Goal: Task Accomplishment & Management: Complete application form

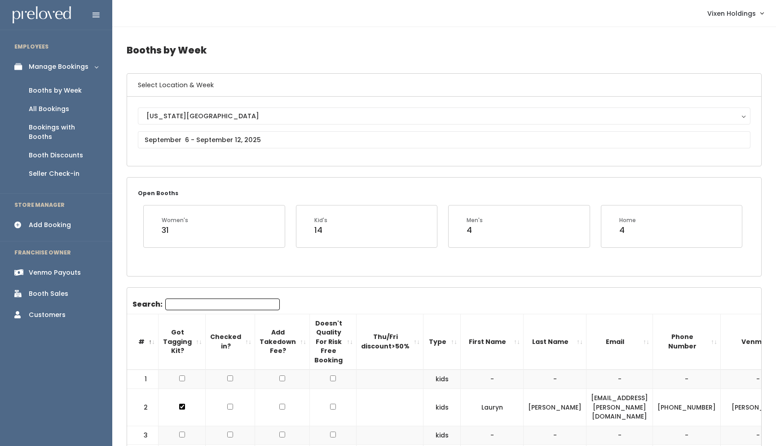
click at [71, 151] on div "Booth Discounts" at bounding box center [56, 155] width 54 height 9
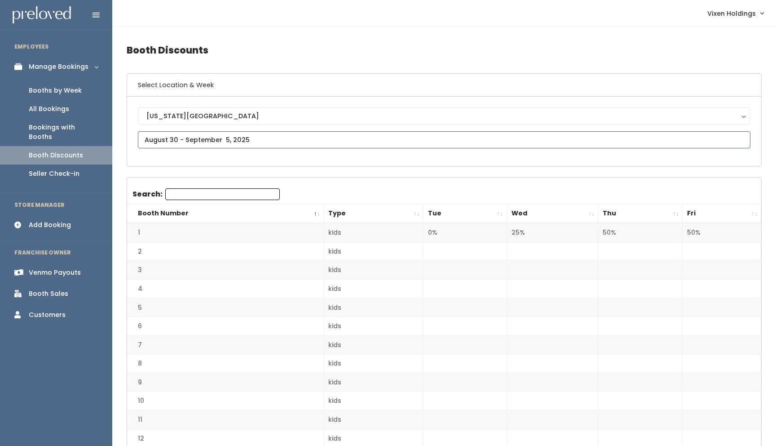
click at [215, 142] on input "text" at bounding box center [444, 139] width 613 height 17
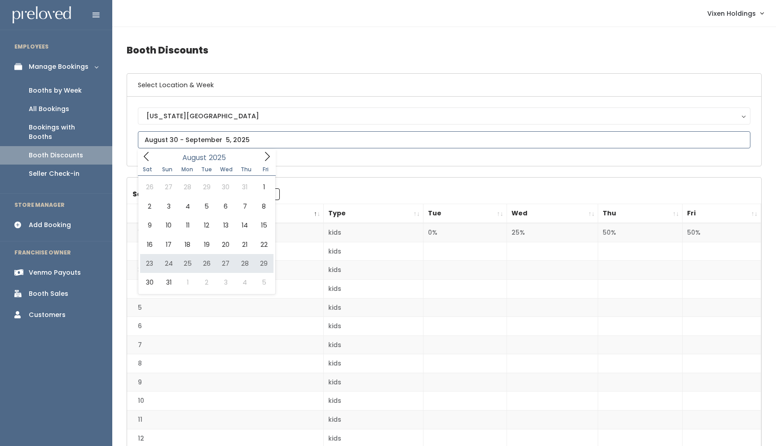
type input "August 23 to August 29"
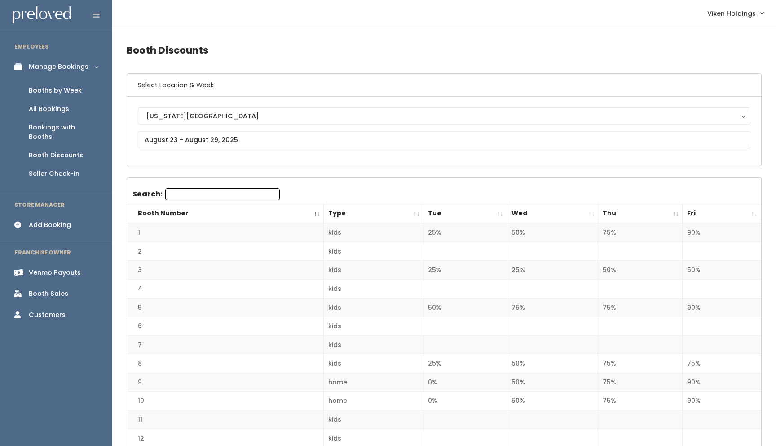
click at [52, 92] on div "Booths by Week" at bounding box center [55, 90] width 53 height 9
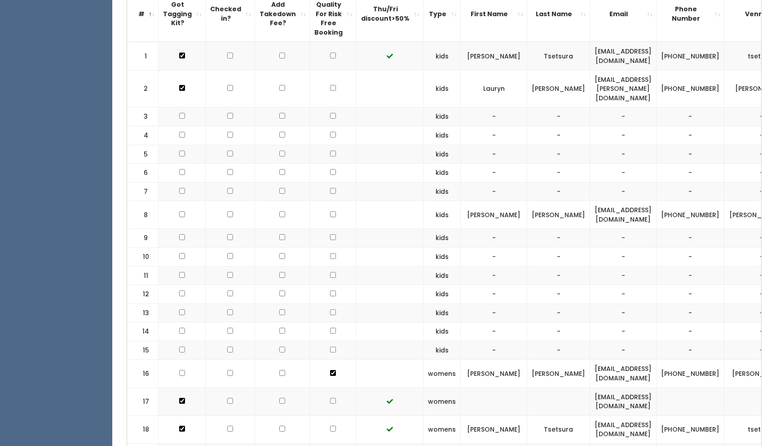
scroll to position [328, 0]
click at [330, 90] on input "checkbox" at bounding box center [333, 87] width 6 height 6
checkbox input "true"
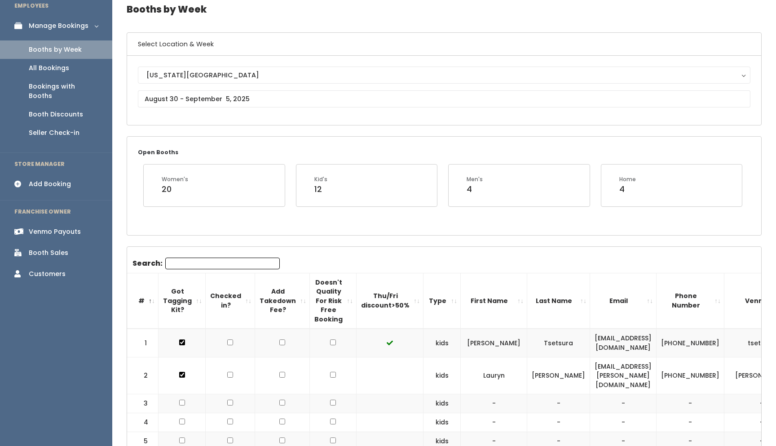
scroll to position [0, 0]
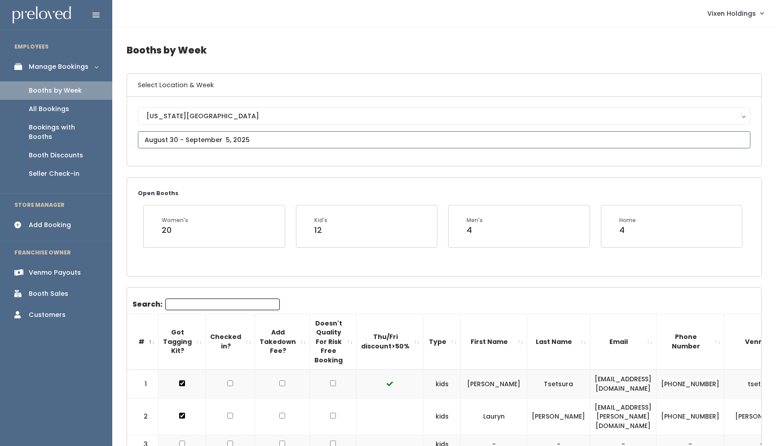
click at [220, 137] on input "text" at bounding box center [444, 139] width 613 height 17
click at [266, 154] on icon at bounding box center [267, 156] width 10 height 10
click at [55, 220] on div "Add Booking" at bounding box center [50, 224] width 42 height 9
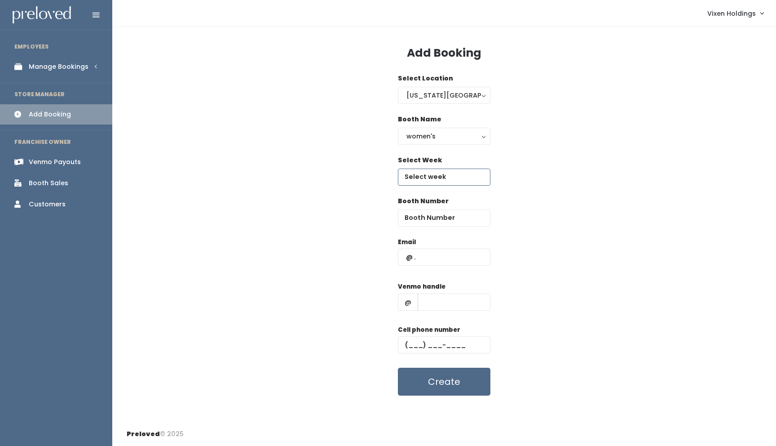
click at [442, 177] on input "text" at bounding box center [444, 177] width 93 height 17
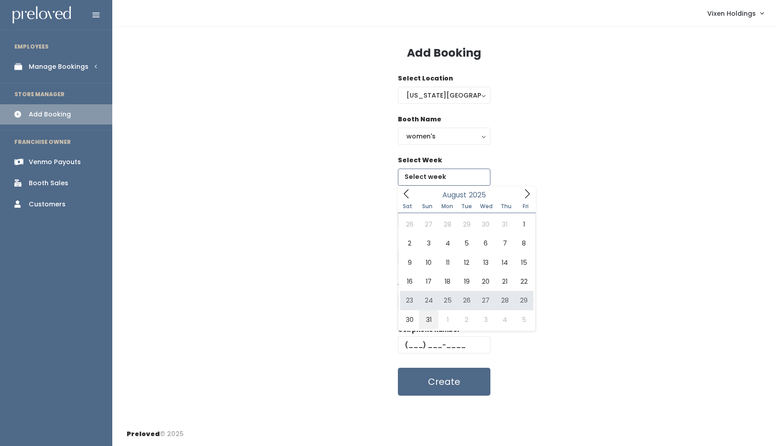
type input "[DATE] to [DATE]"
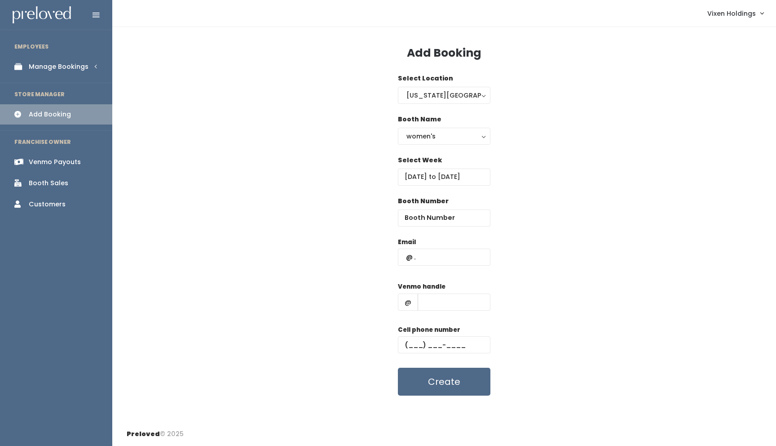
click at [68, 69] on div "Manage Bookings" at bounding box center [59, 66] width 60 height 9
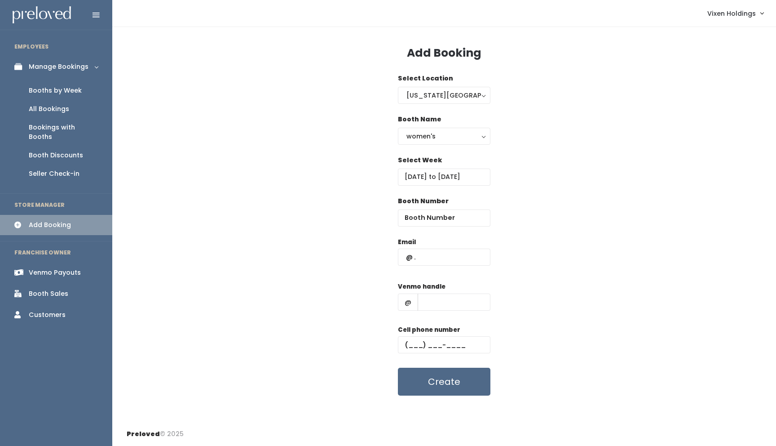
click at [65, 93] on div "Booths by Week" at bounding box center [55, 90] width 53 height 9
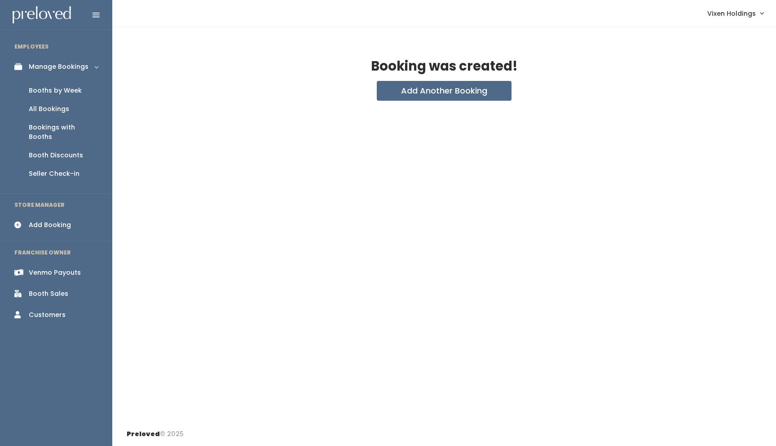
click at [69, 92] on div "Booths by Week" at bounding box center [55, 90] width 53 height 9
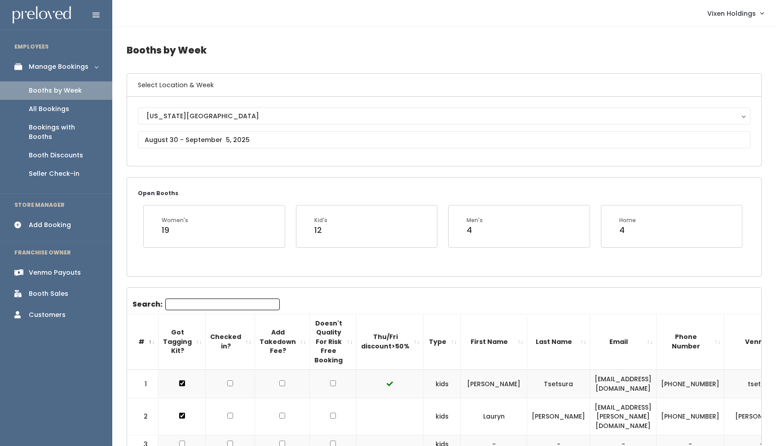
click at [59, 220] on div "Add Booking" at bounding box center [50, 224] width 42 height 9
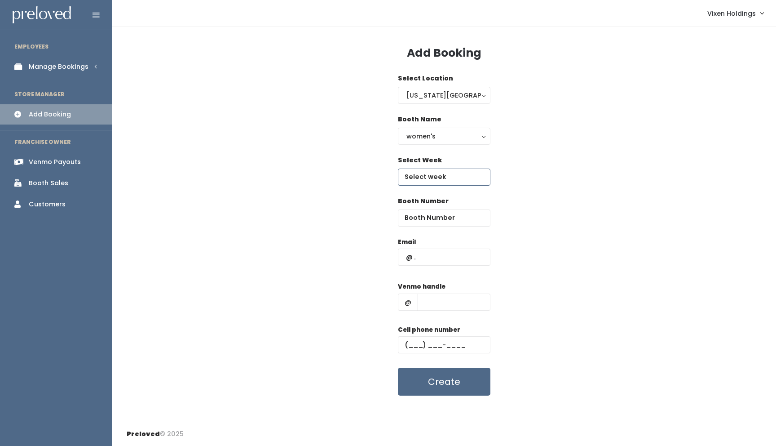
click at [428, 179] on input "text" at bounding box center [444, 177] width 93 height 17
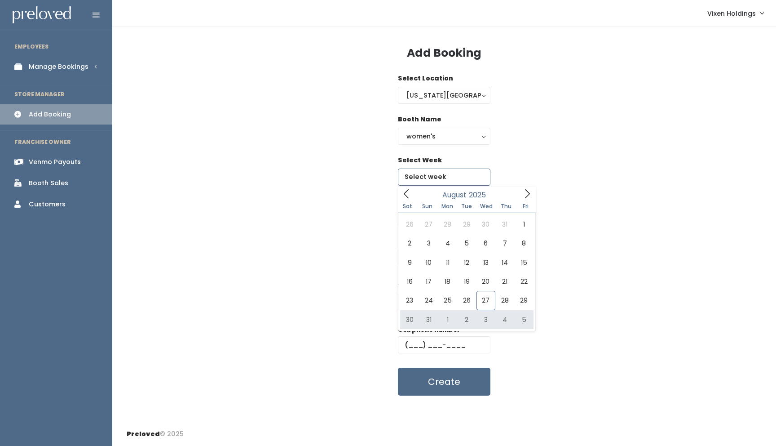
type input "August 30 to September 5"
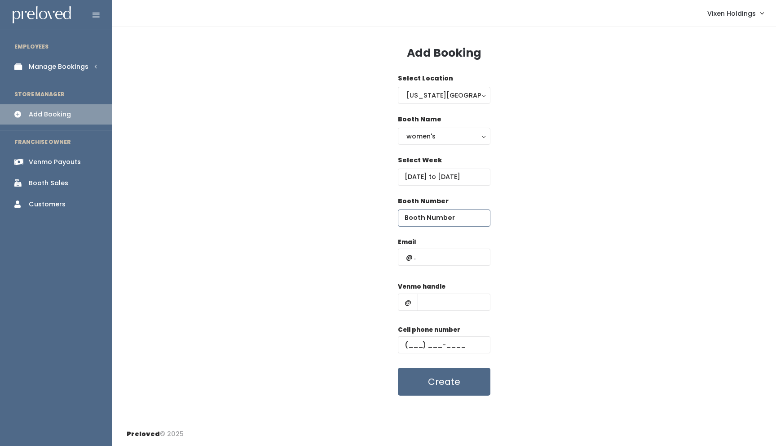
click at [434, 221] on input "number" at bounding box center [444, 217] width 93 height 17
type input "34"
click at [407, 258] on input "text" at bounding box center [444, 256] width 93 height 17
type input "[EMAIL_ADDRESS][DOMAIN_NAME]"
click at [409, 342] on input "text" at bounding box center [444, 344] width 93 height 17
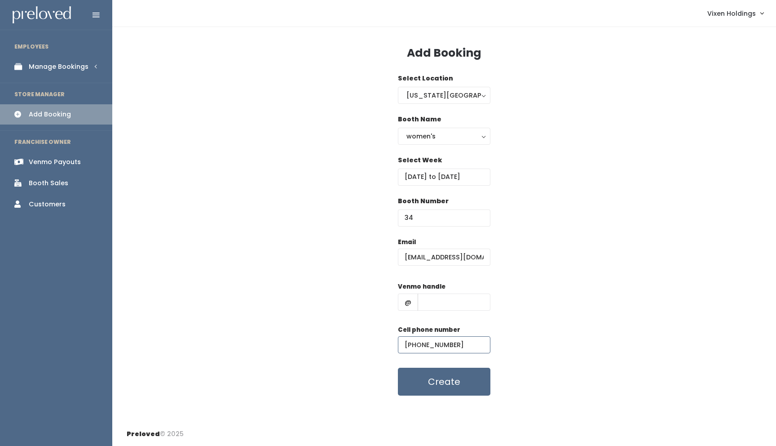
type input "[PHONE_NUMBER]"
click at [440, 302] on input "text" at bounding box center [454, 301] width 73 height 17
type input "judy-robertson-24"
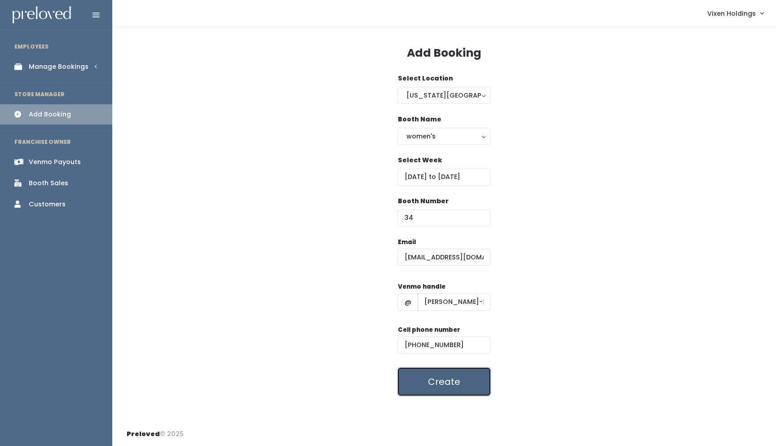
click at [461, 390] on button "Create" at bounding box center [444, 382] width 93 height 28
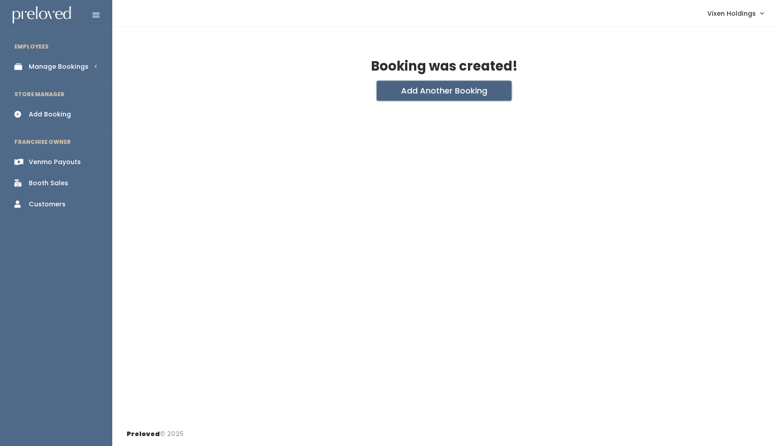
click at [435, 95] on button "Add Another Booking" at bounding box center [444, 91] width 135 height 20
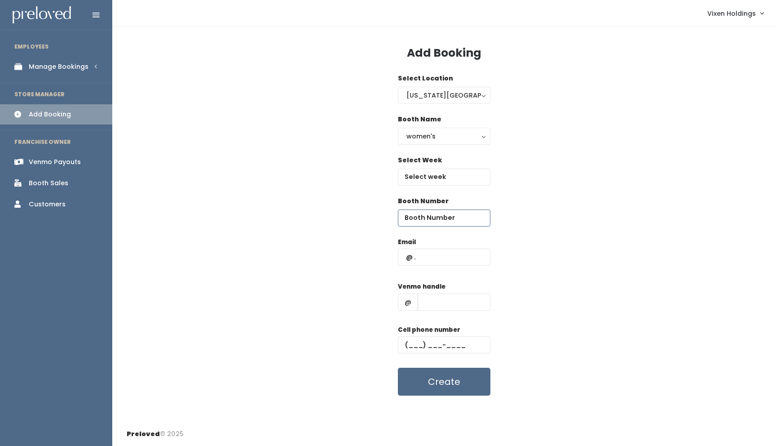
click at [432, 218] on input "number" at bounding box center [444, 217] width 93 height 17
type input "34"
click at [436, 174] on input "text" at bounding box center [444, 177] width 93 height 17
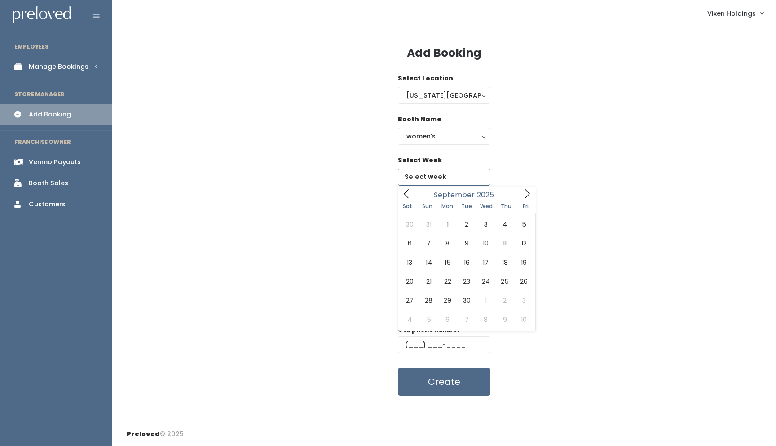
click at [529, 190] on icon at bounding box center [528, 194] width 10 height 10
type input "[DATE] to [DATE]"
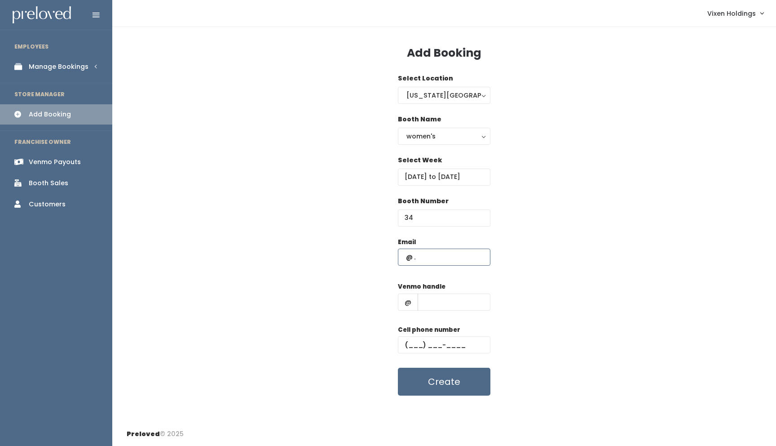
click at [401, 257] on input "text" at bounding box center [444, 256] width 93 height 17
click at [402, 255] on input "text" at bounding box center [444, 256] width 93 height 17
paste input "judynan@sbcglobal.net"
type input "judynan@sbcglobal.net"
click at [407, 346] on input "text" at bounding box center [444, 344] width 93 height 17
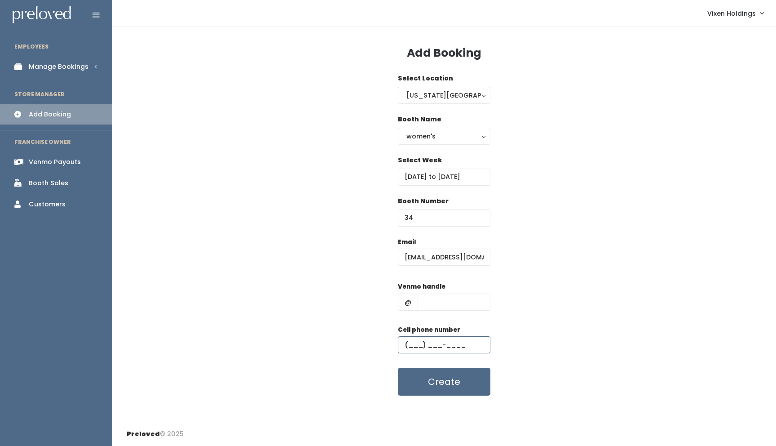
paste input "(405) 229-0082"
type input "(405) 229-0082"
click at [436, 301] on input "text" at bounding box center [454, 301] width 73 height 17
paste input "judyrobertson"
type input "judy-robertson-24"
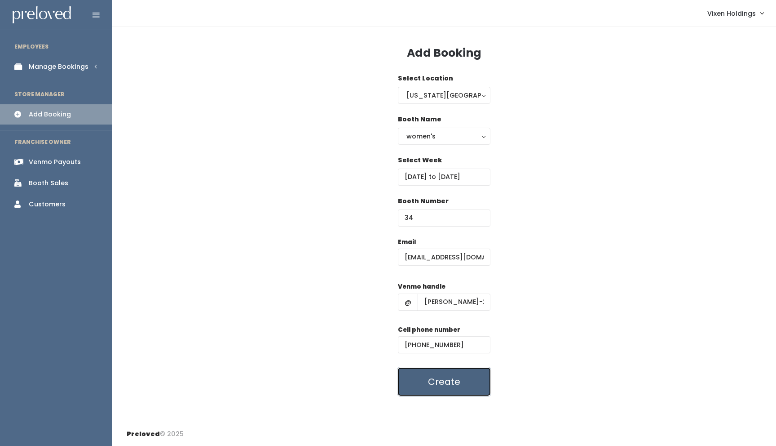
click at [454, 382] on button "Create" at bounding box center [444, 382] width 93 height 28
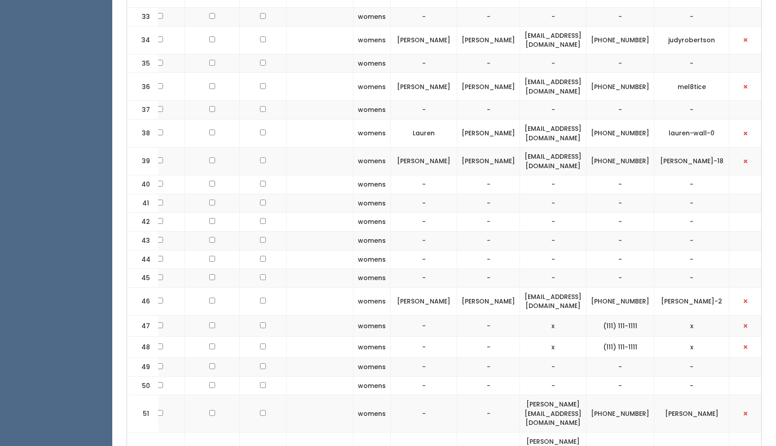
scroll to position [1133, 0]
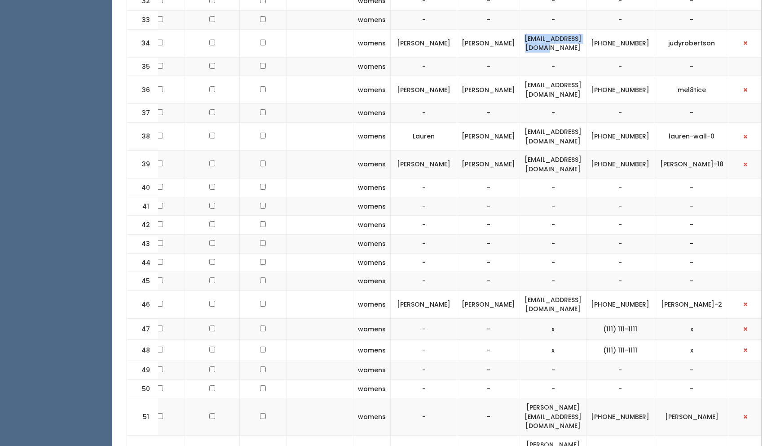
drag, startPoint x: 603, startPoint y: 6, endPoint x: 517, endPoint y: 8, distance: 85.8
click at [520, 29] on td "[EMAIL_ADDRESS][DOMAIN_NAME]" at bounding box center [553, 43] width 67 height 28
copy td "[EMAIL_ADDRESS][DOMAIN_NAME]"
drag, startPoint x: 650, startPoint y: 11, endPoint x: 620, endPoint y: 6, distance: 30.5
click at [620, 29] on td "(405) 229-0082" at bounding box center [621, 43] width 68 height 28
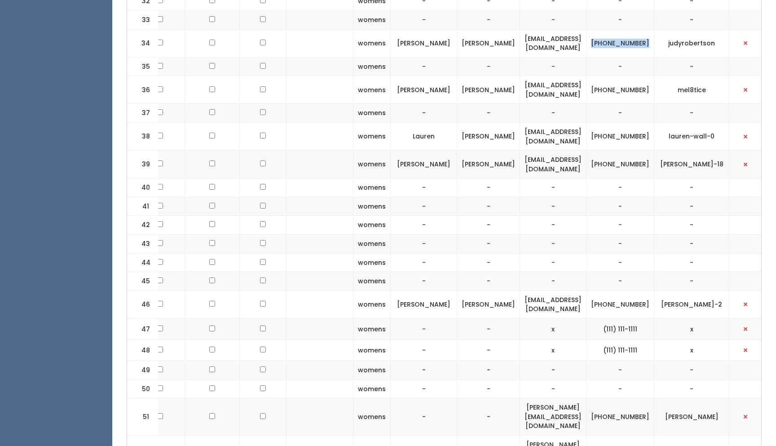
copy td "(405) 229-0082"
drag, startPoint x: 717, startPoint y: 6, endPoint x: 662, endPoint y: 10, distance: 54.5
click at [662, 29] on td "judyrobertson" at bounding box center [692, 43] width 75 height 28
copy td "judyrobertson"
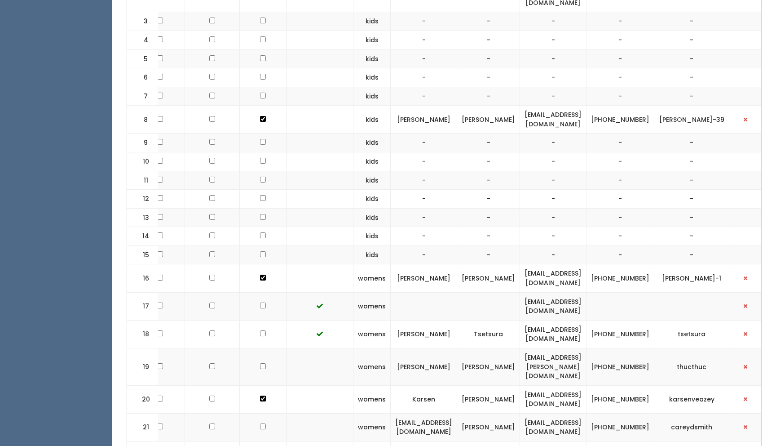
scroll to position [0, 0]
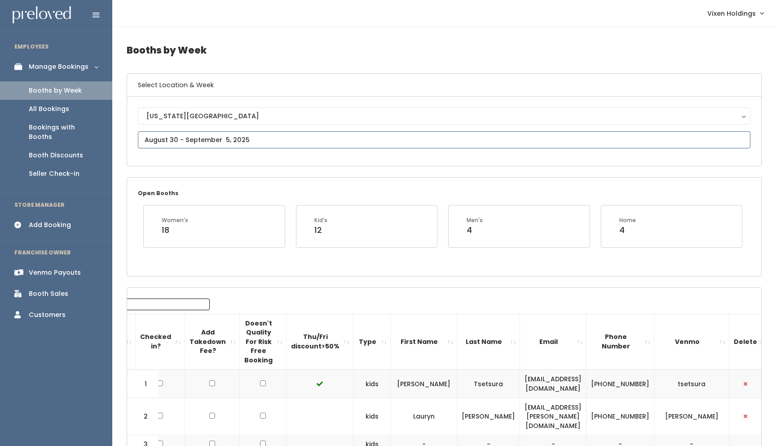
click at [186, 142] on input "text" at bounding box center [444, 139] width 613 height 17
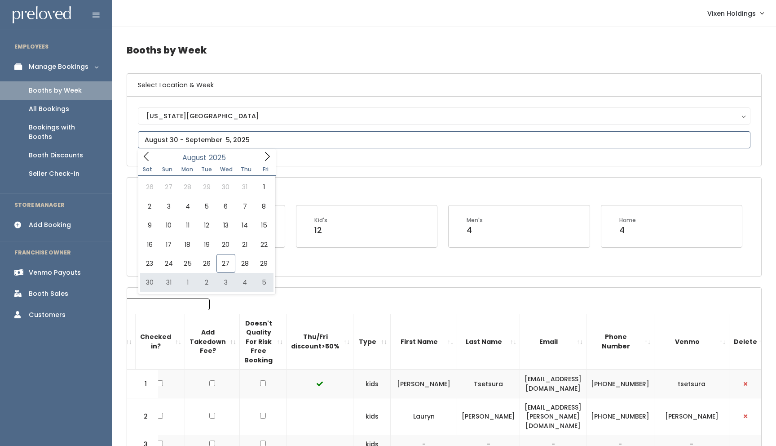
type input "August 30 to September 5"
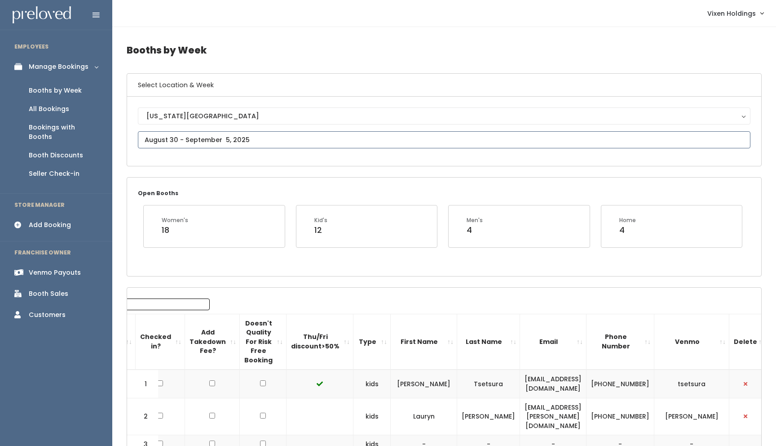
click at [183, 146] on input "text" at bounding box center [444, 139] width 613 height 17
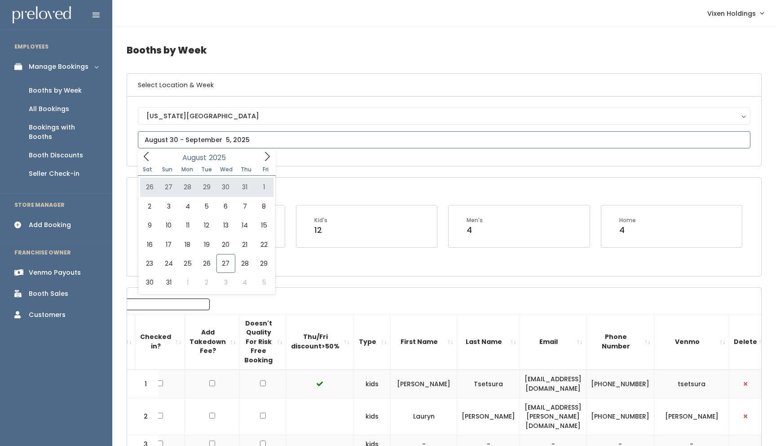
click at [266, 157] on icon at bounding box center [267, 156] width 10 height 10
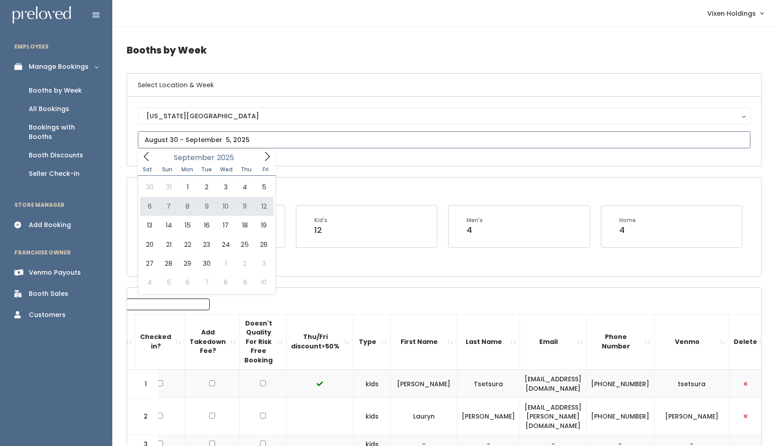
type input "September 6 to September 12"
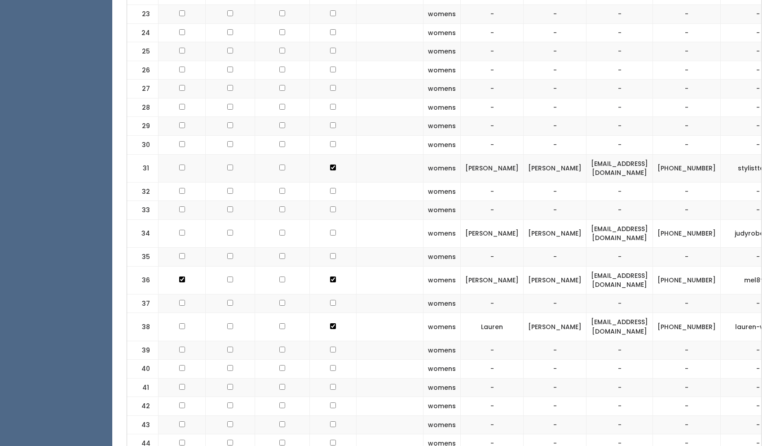
scroll to position [0, 4]
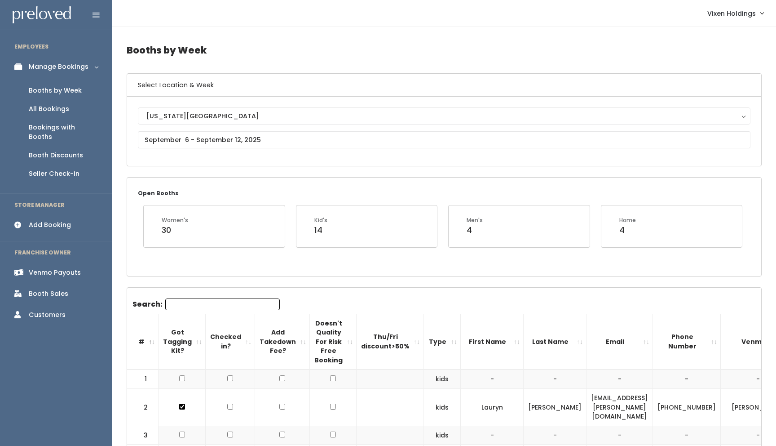
scroll to position [816, 0]
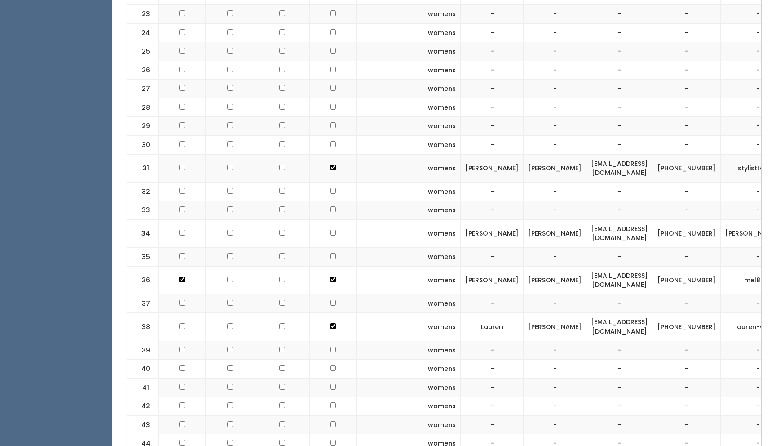
click at [588, 253] on td "-" at bounding box center [620, 257] width 67 height 19
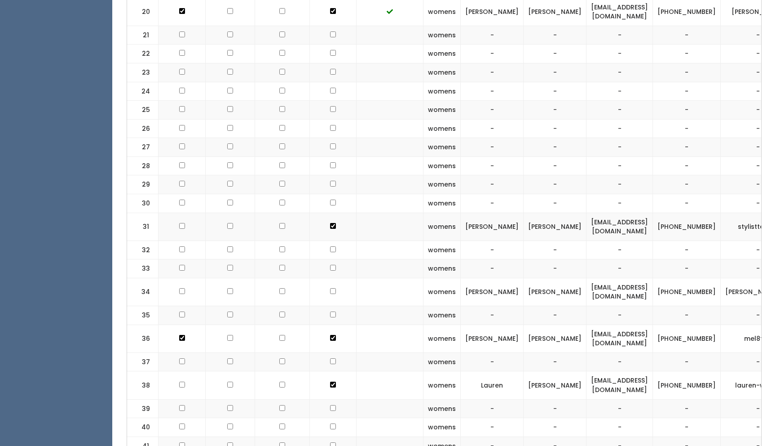
scroll to position [892, 0]
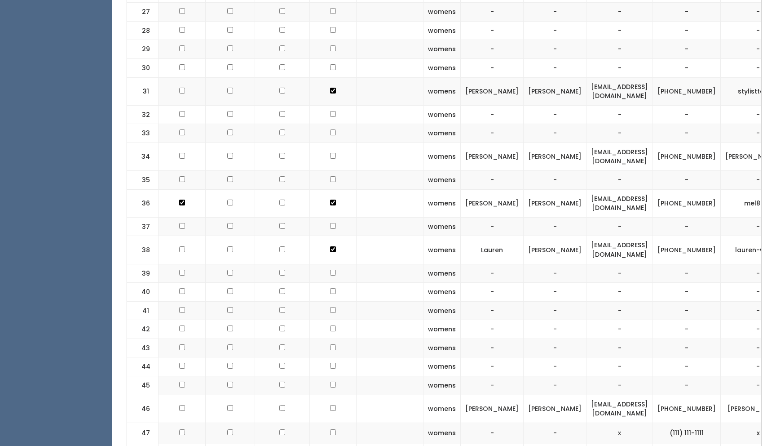
checkbox input "true"
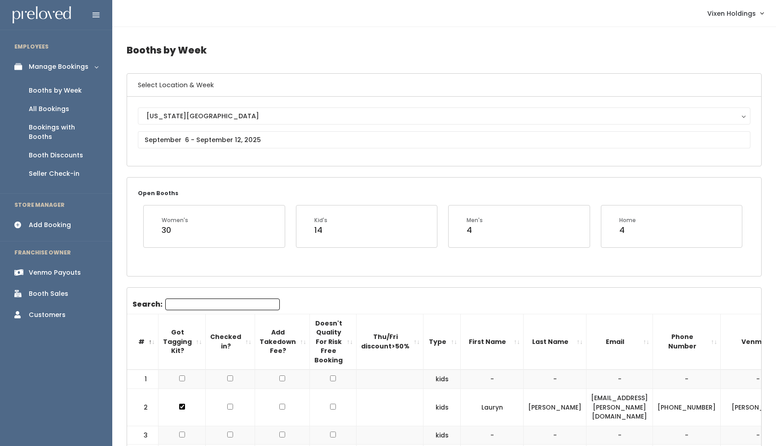
click at [76, 151] on div "Booth Discounts" at bounding box center [56, 155] width 54 height 9
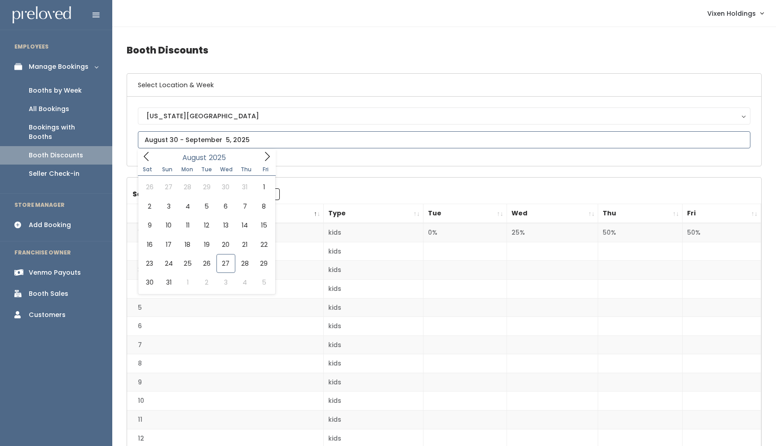
click at [207, 144] on input "text" at bounding box center [444, 139] width 613 height 17
type input "[DATE] to [DATE]"
